Goal: Navigation & Orientation: Find specific page/section

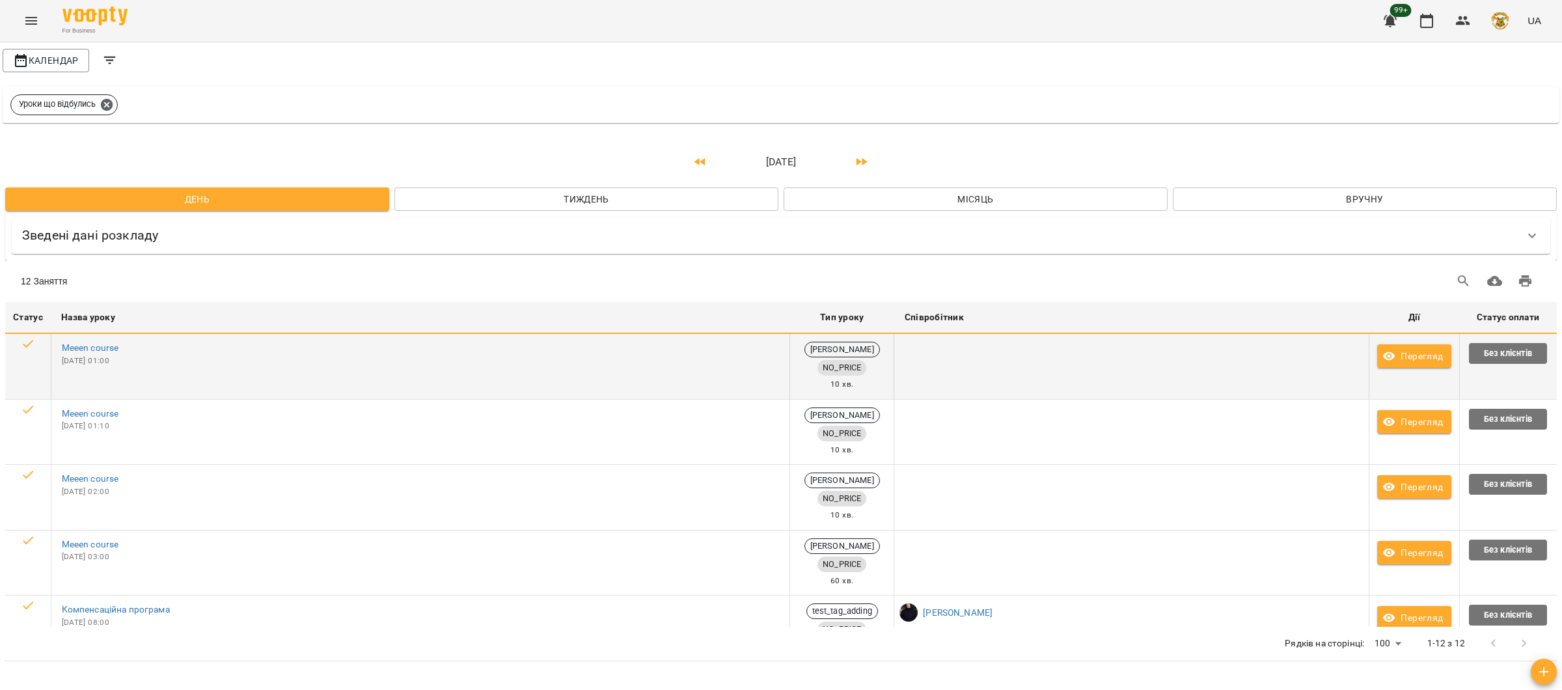
click at [790, 361] on td "Vadym Rilllll NO_PRICE 10 хв." at bounding box center [842, 366] width 104 height 65
drag, startPoint x: 796, startPoint y: 376, endPoint x: 712, endPoint y: 376, distance: 84.0
click at [713, 377] on tr "Статус Назва уроку Meeen course Thu, 14 Aug 2025 01:00 Тип уроку Vadym Rilllll …" at bounding box center [781, 366] width 1552 height 65
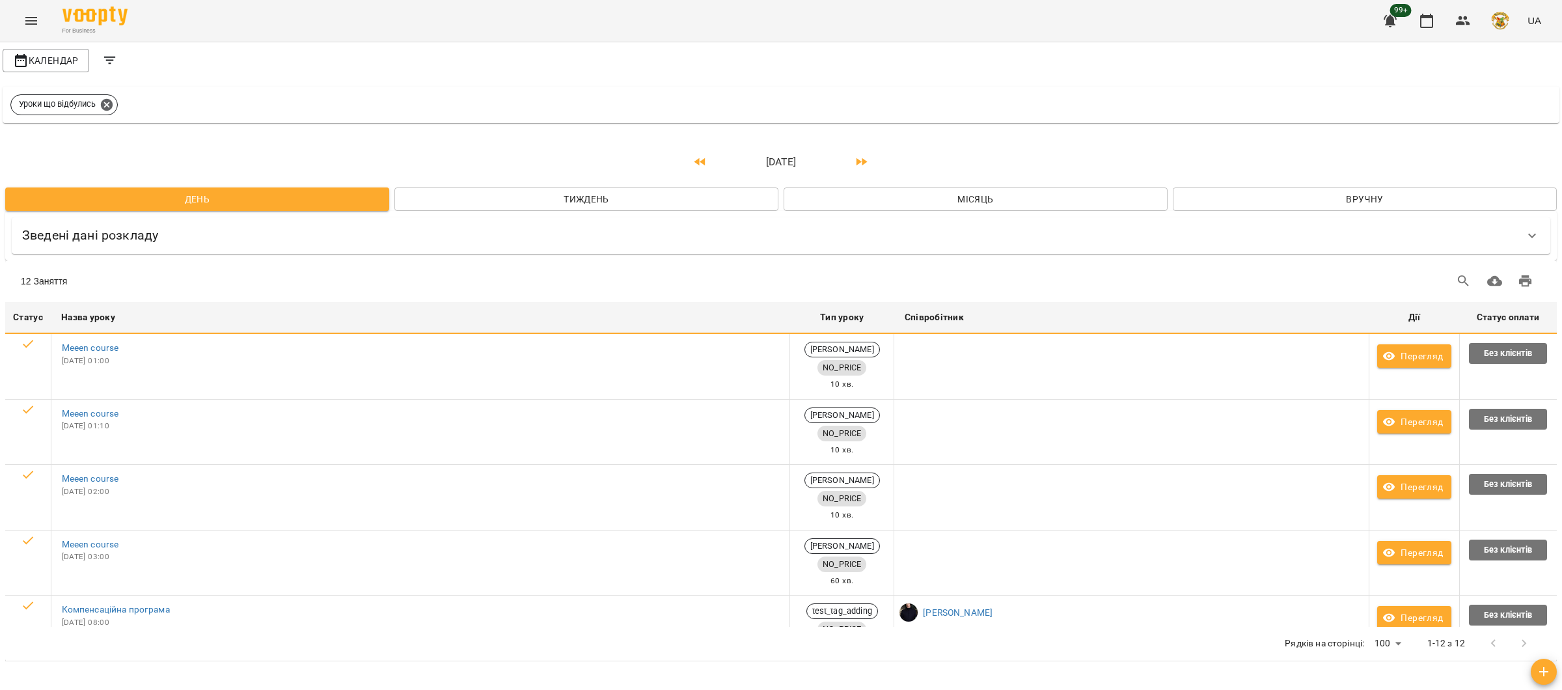
click at [730, 307] on th "Назва уроку" at bounding box center [420, 318] width 739 height 32
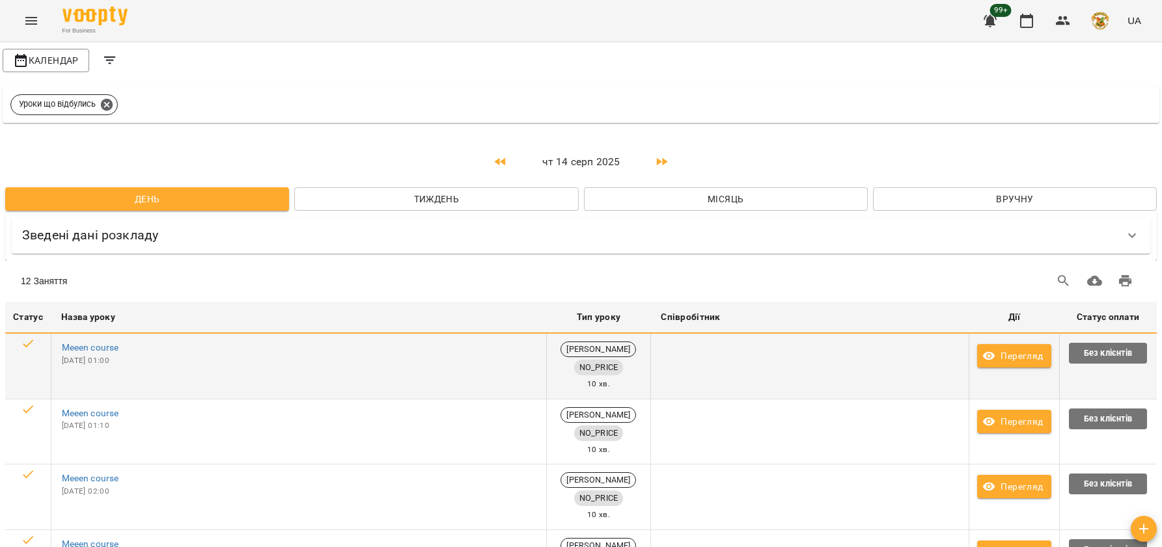
drag, startPoint x: 545, startPoint y: 378, endPoint x: 456, endPoint y: 374, distance: 89.3
click at [456, 374] on td "Meeen course Thu, 14 Aug 2025 01:00" at bounding box center [298, 366] width 495 height 65
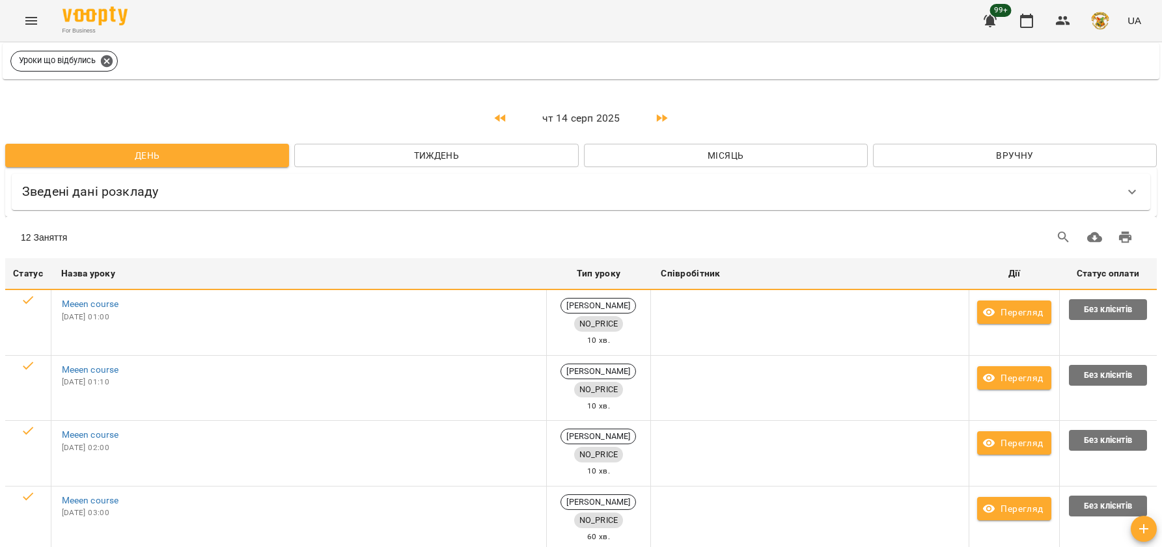
scroll to position [113, 0]
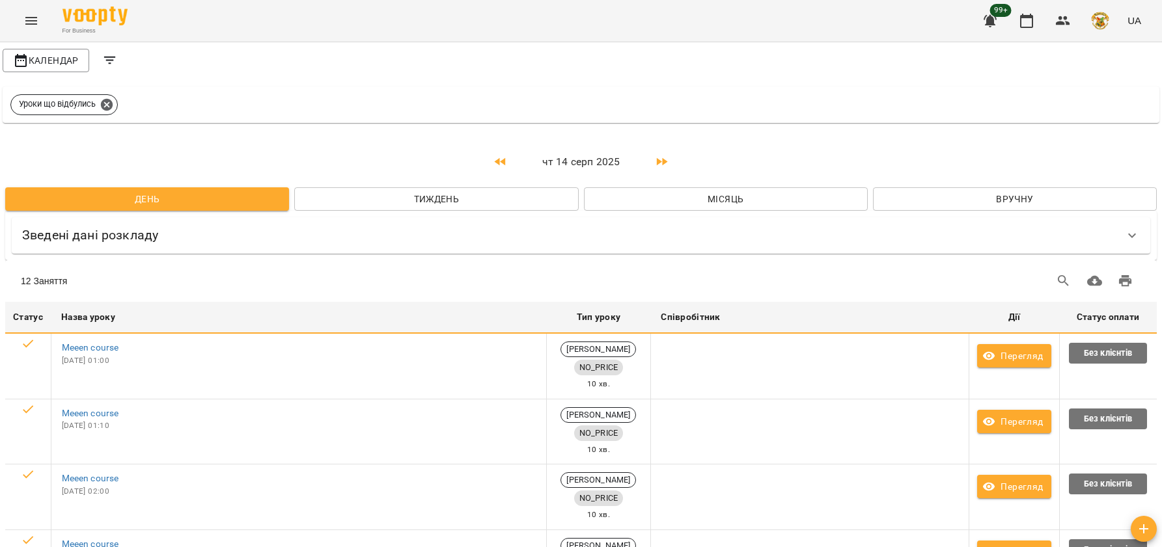
click at [504, 193] on span "Тиждень" at bounding box center [436, 199] width 263 height 16
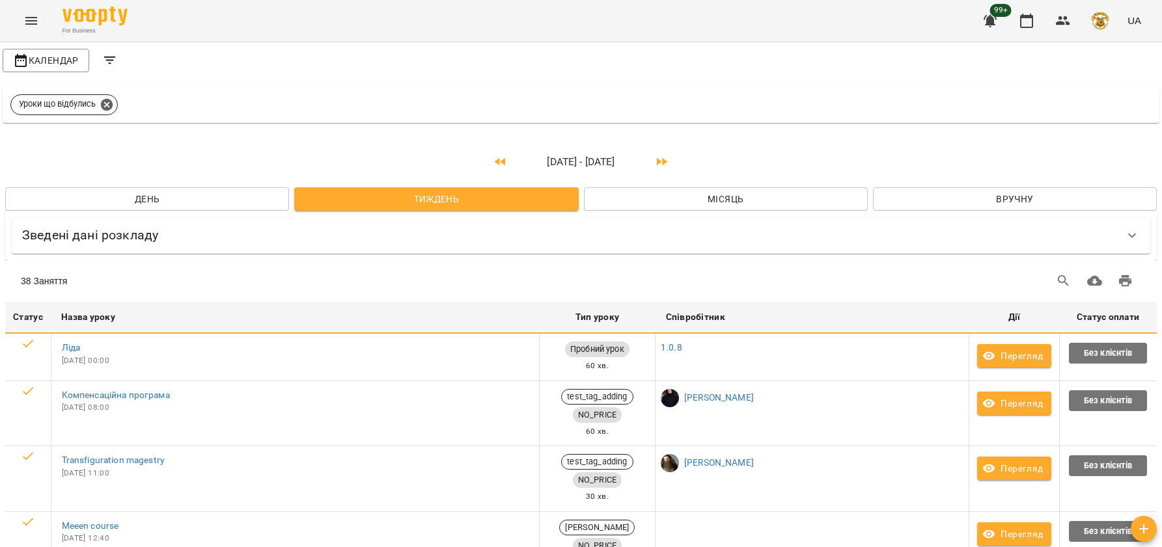
click at [748, 201] on span "Місяць" at bounding box center [725, 199] width 263 height 16
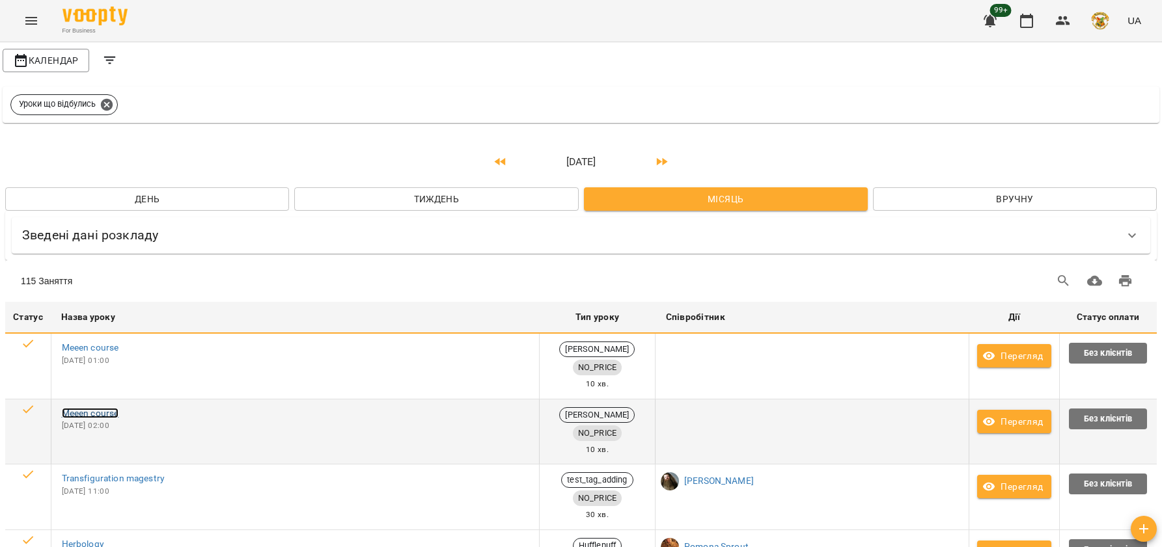
click at [107, 413] on link "Meeen course" at bounding box center [90, 413] width 57 height 10
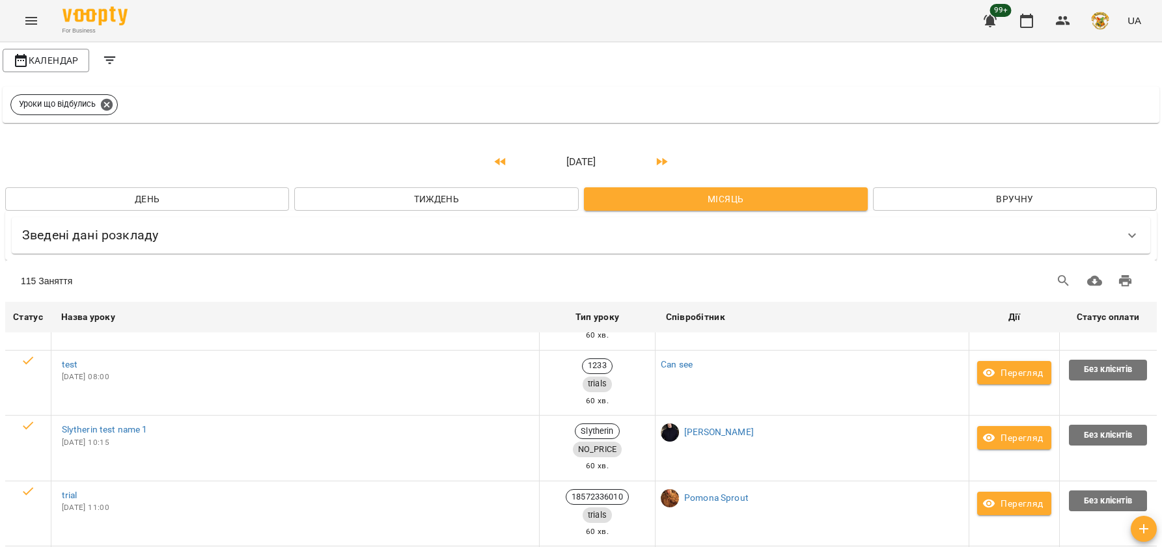
scroll to position [2614, 0]
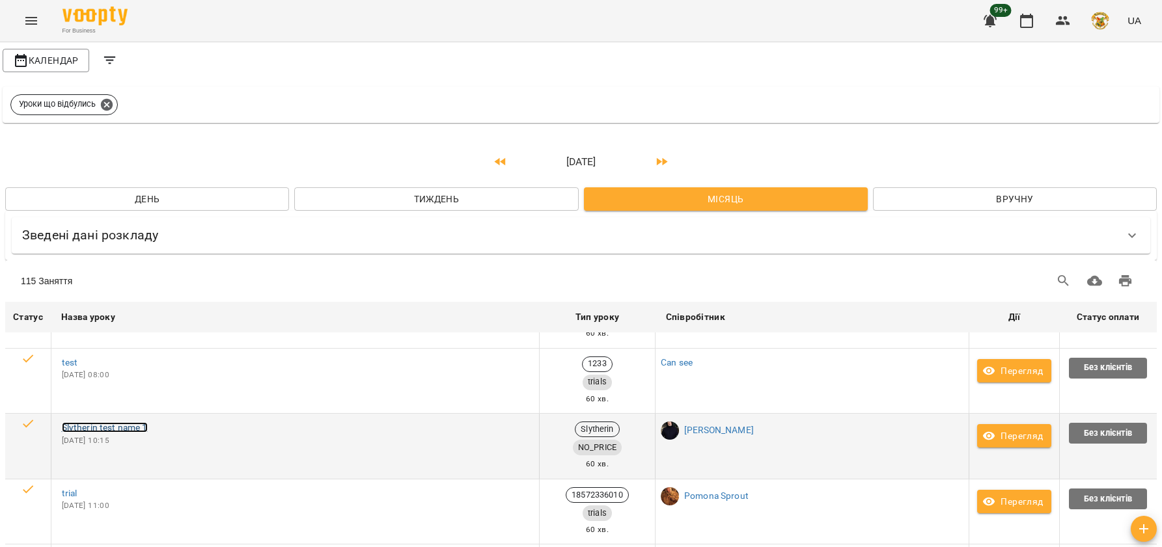
click at [133, 422] on link "Slytherin test name 1" at bounding box center [105, 427] width 86 height 10
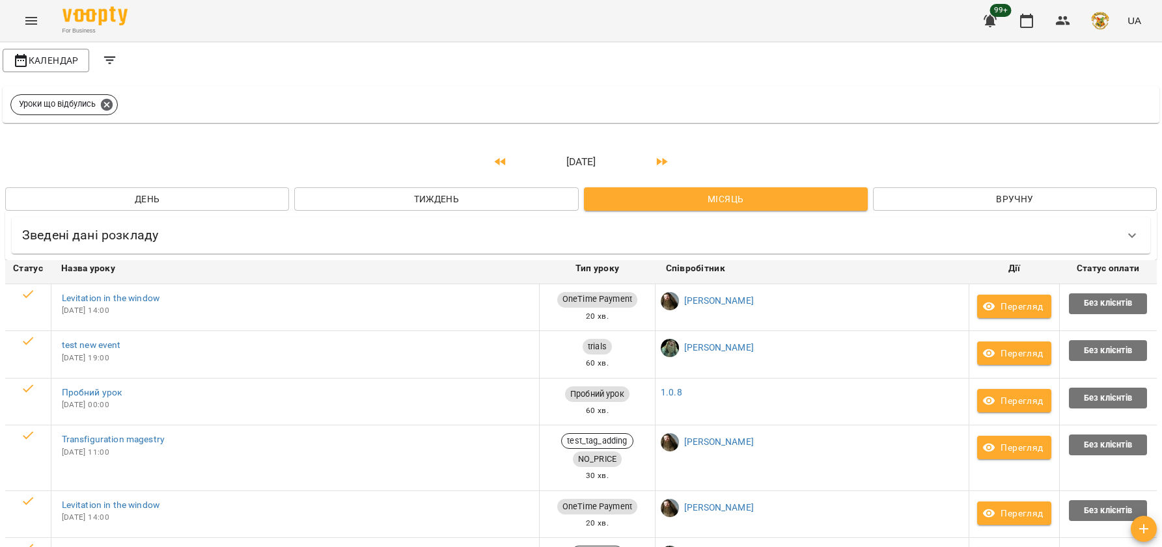
scroll to position [118, 0]
click at [98, 547] on link "Ravenclaw" at bounding box center [83, 552] width 42 height 10
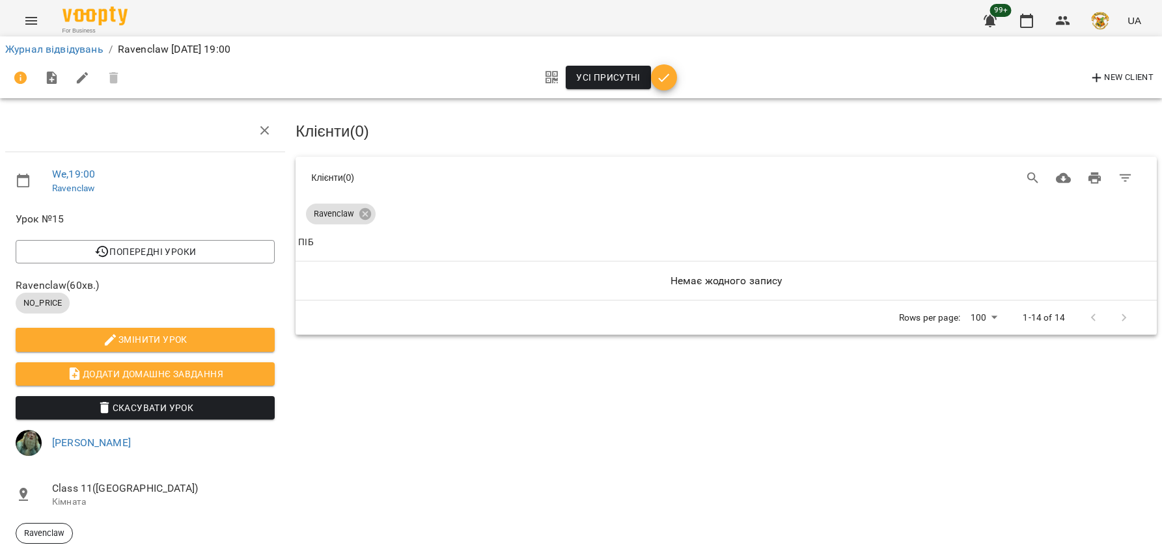
scroll to position [1, 0]
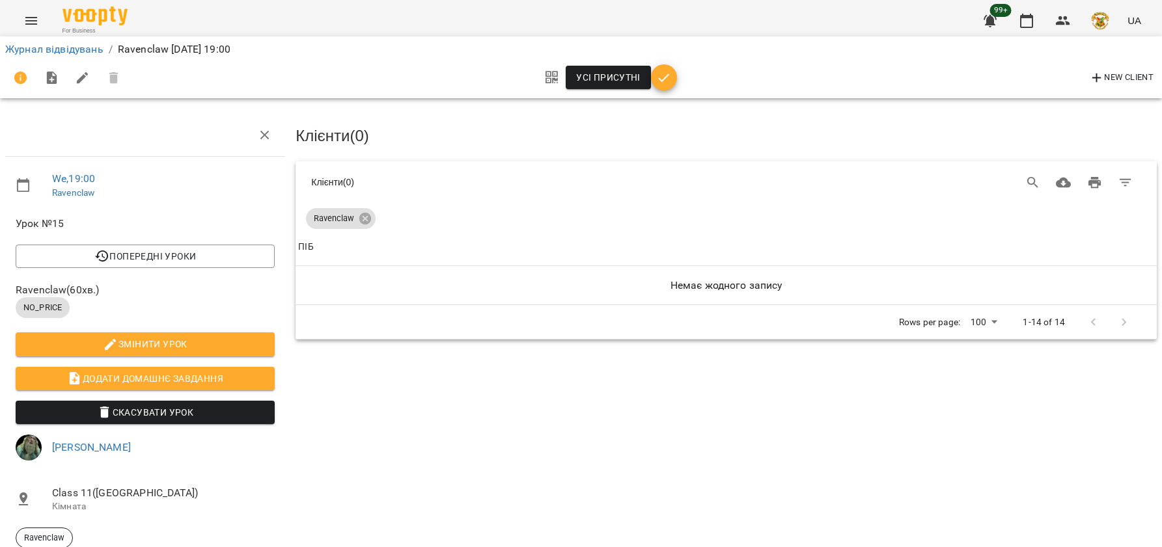
click at [218, 340] on span "Змінити урок" at bounding box center [145, 344] width 238 height 16
select select "********"
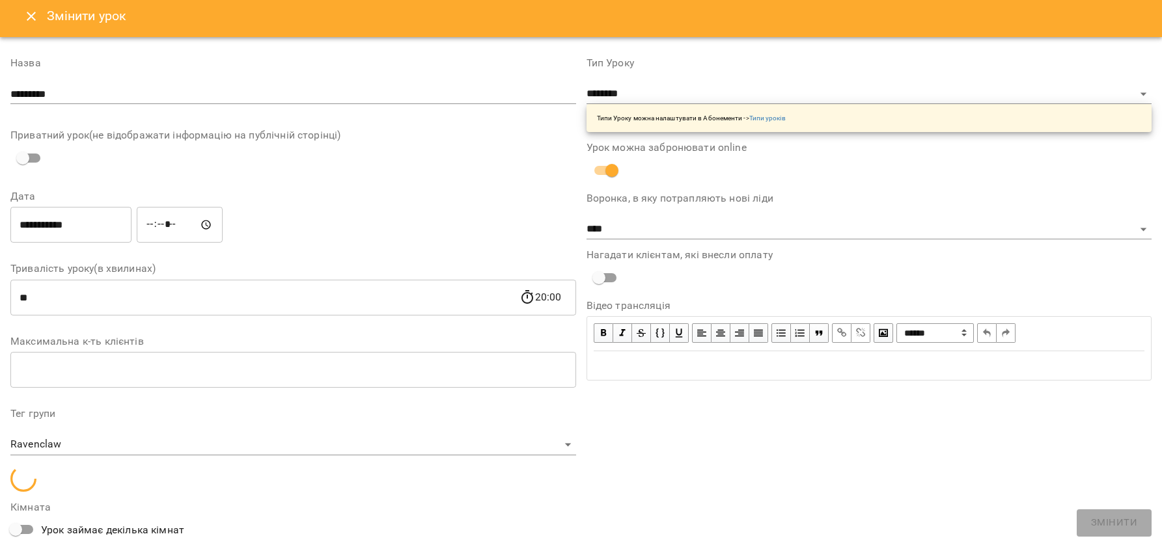
scroll to position [0, 0]
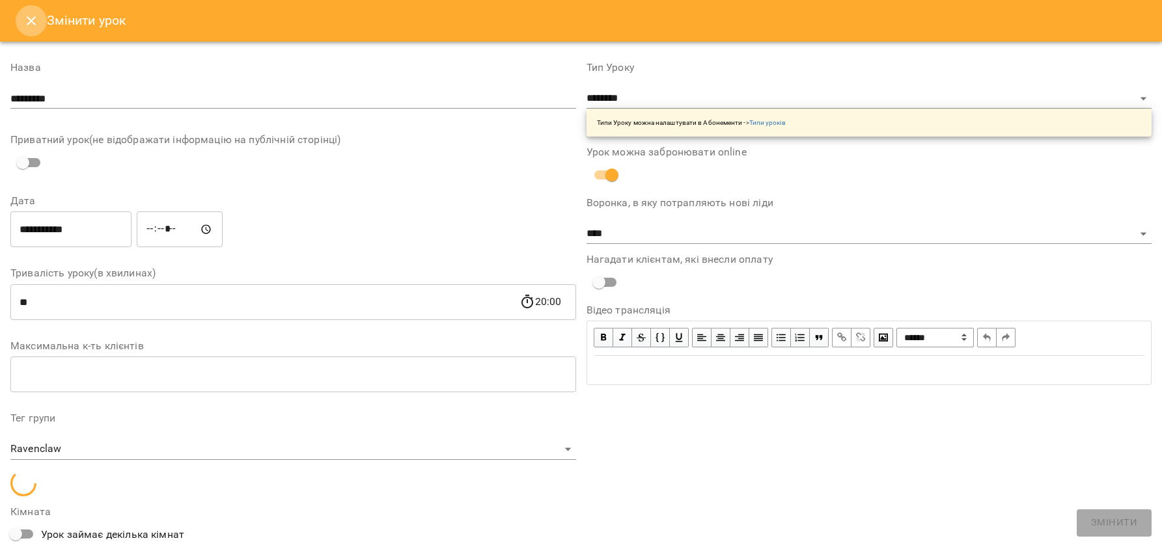
click at [34, 18] on icon "Close" at bounding box center [31, 20] width 9 height 9
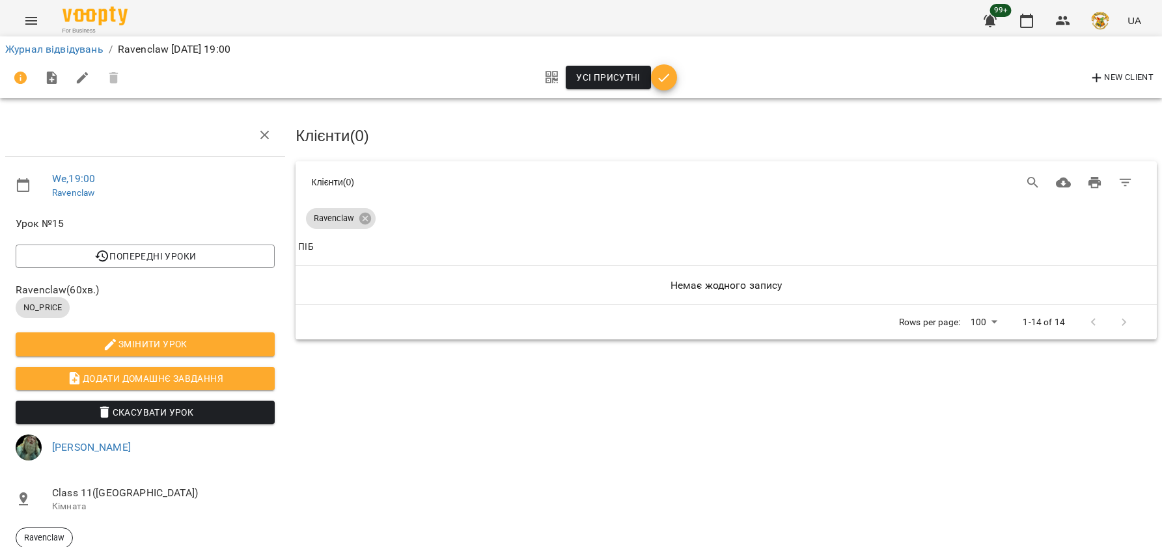
click at [80, 77] on icon "button" at bounding box center [83, 78] width 12 height 12
select select "********"
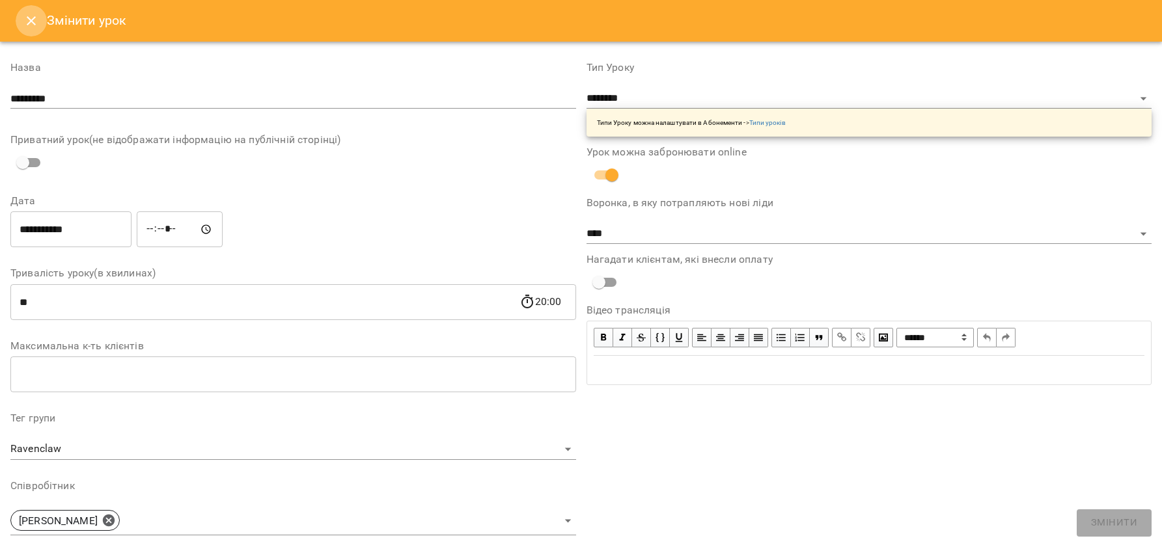
click at [24, 14] on icon "Close" at bounding box center [31, 21] width 16 height 16
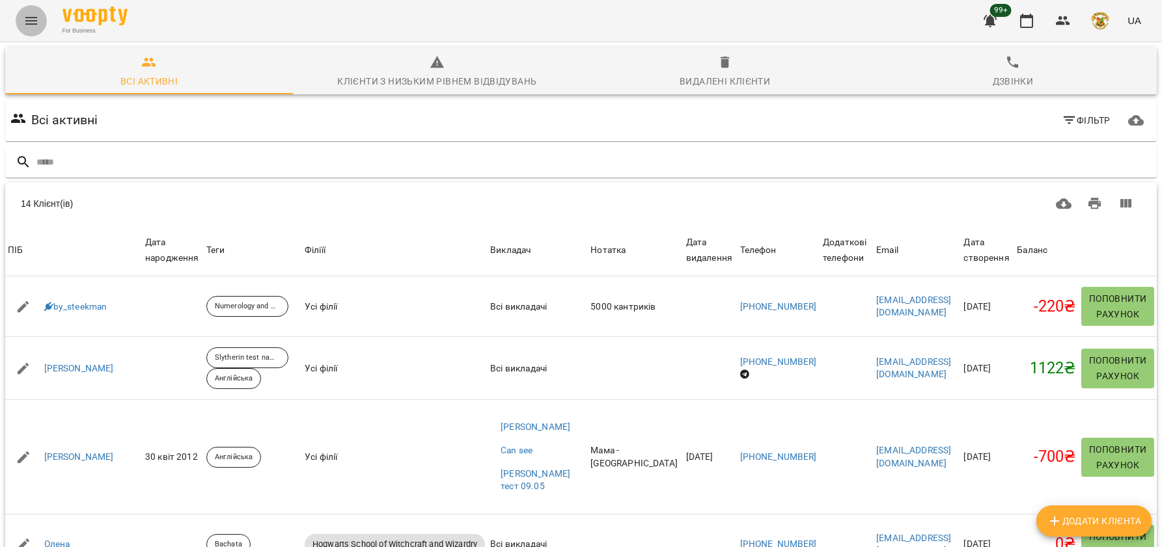
click at [31, 15] on icon "Menu" at bounding box center [31, 21] width 16 height 16
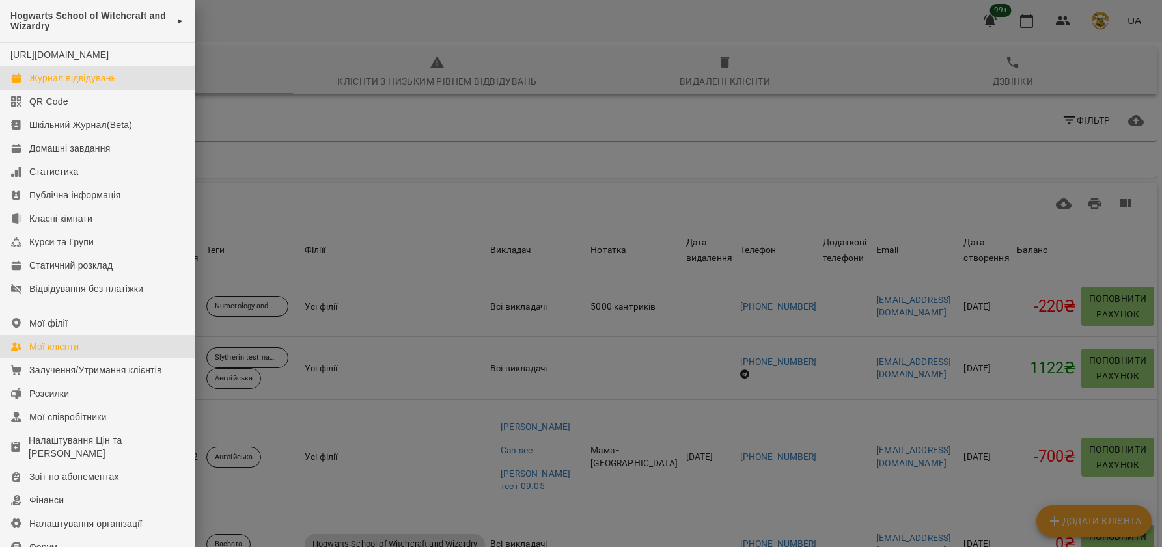
click at [75, 85] on div "Журнал відвідувань" at bounding box center [72, 78] width 87 height 13
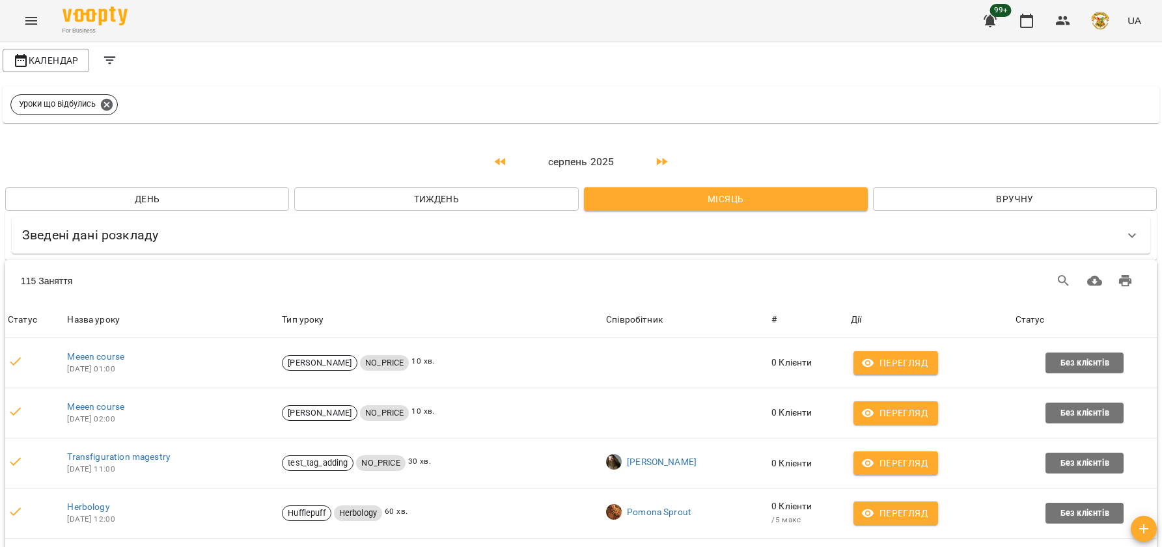
scroll to position [87, 0]
click at [33, 25] on icon "Menu" at bounding box center [31, 21] width 16 height 16
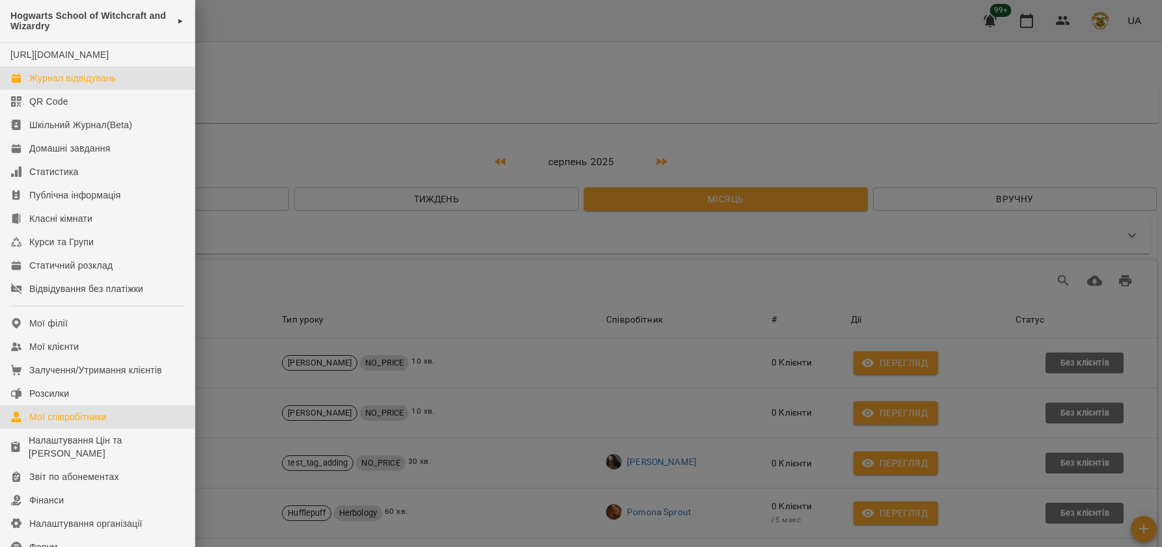
click at [64, 424] on div "Мої співробітники" at bounding box center [67, 417] width 77 height 13
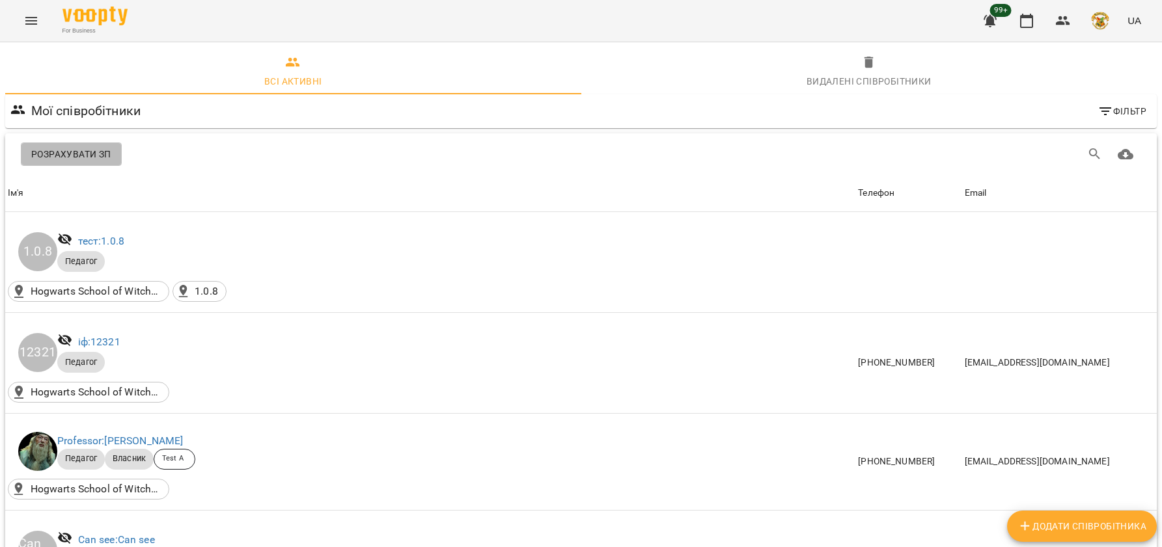
click at [76, 149] on span "Розрахувати ЗП" at bounding box center [71, 154] width 80 height 16
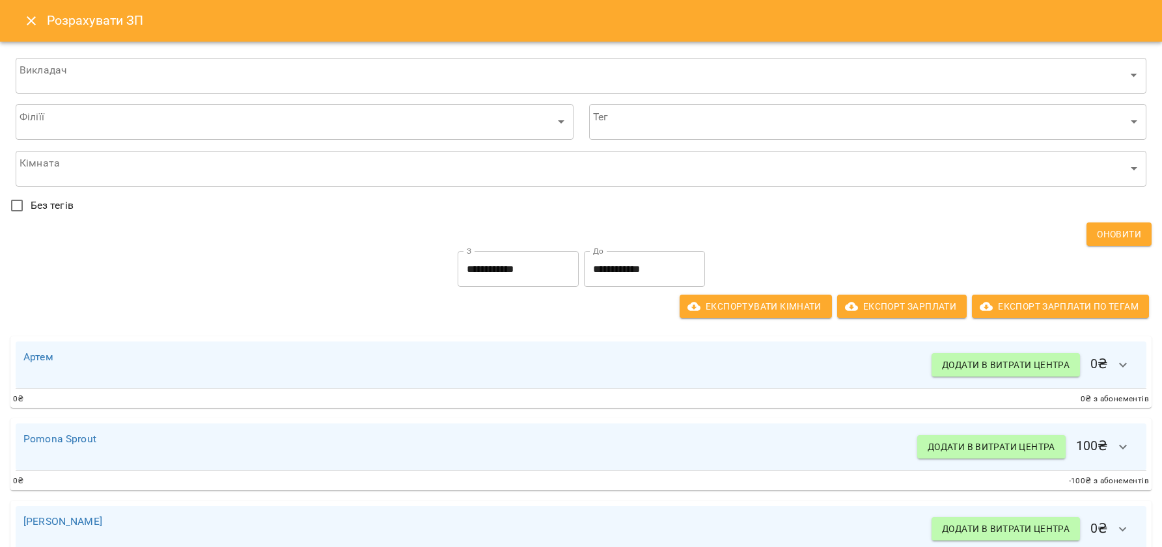
click at [34, 21] on icon "Close" at bounding box center [31, 21] width 16 height 16
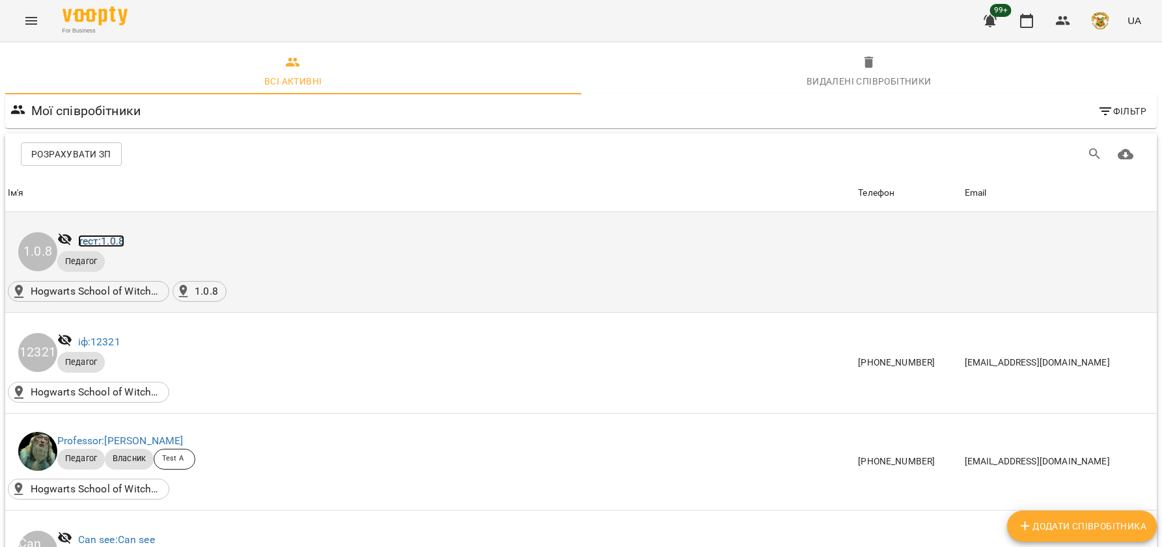
click at [113, 239] on link "тест: 1.0.8" at bounding box center [101, 241] width 47 height 12
